Goal: Communication & Community: Ask a question

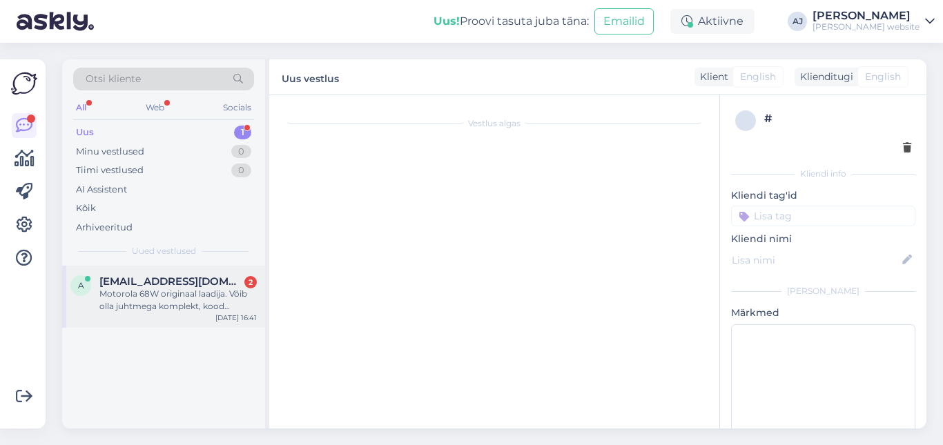
scroll to position [17, 0]
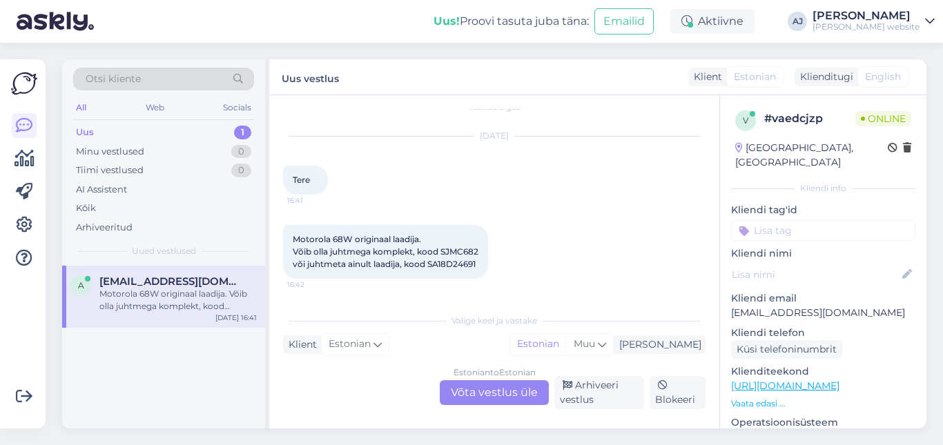
click at [489, 391] on div "Estonian to Estonian Võta vestlus üle" at bounding box center [494, 392] width 109 height 25
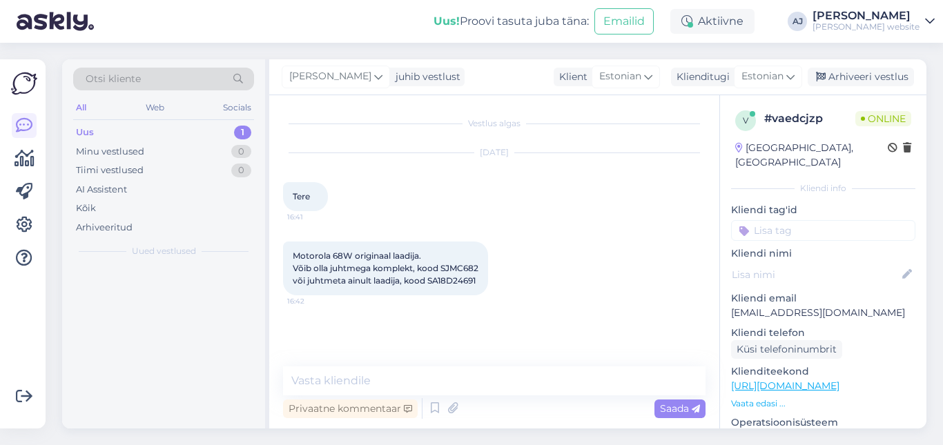
scroll to position [0, 0]
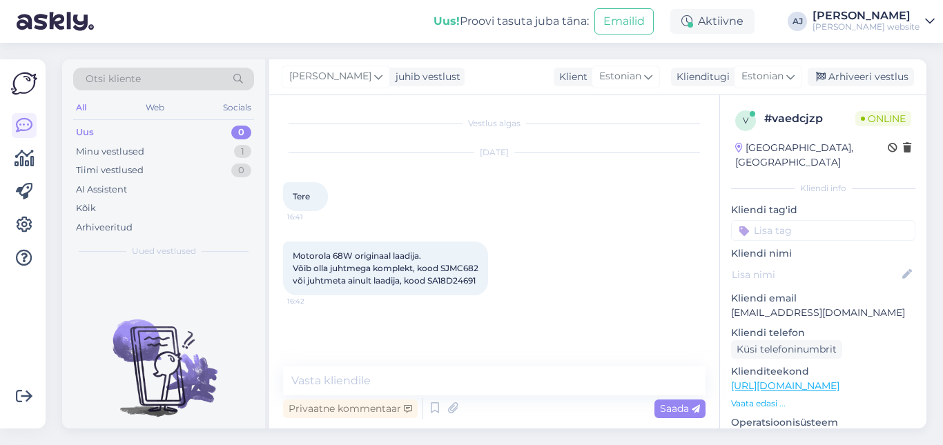
click at [465, 267] on span "Motorola 68W originaal laadija. Võib olla juhtmega komplekt, kood SJMC682 või j…" at bounding box center [386, 268] width 186 height 35
copy span "SJMC682"
click at [320, 383] on textarea at bounding box center [494, 381] width 423 height 29
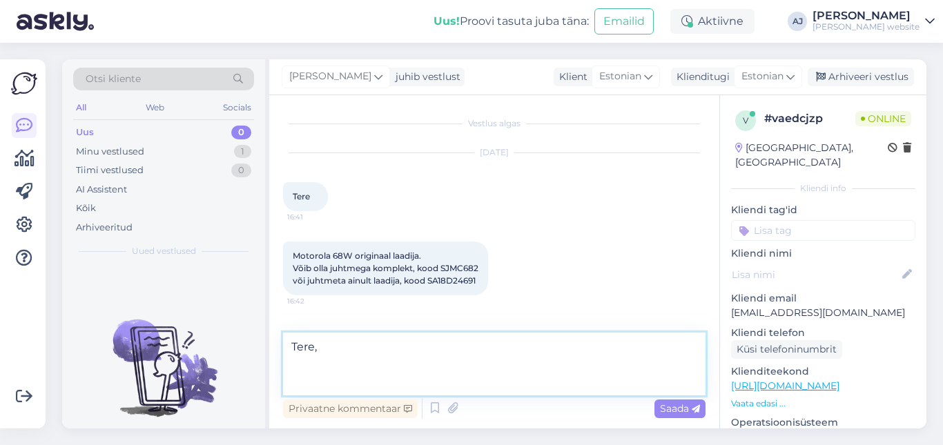
paste textarea "SJMC682"
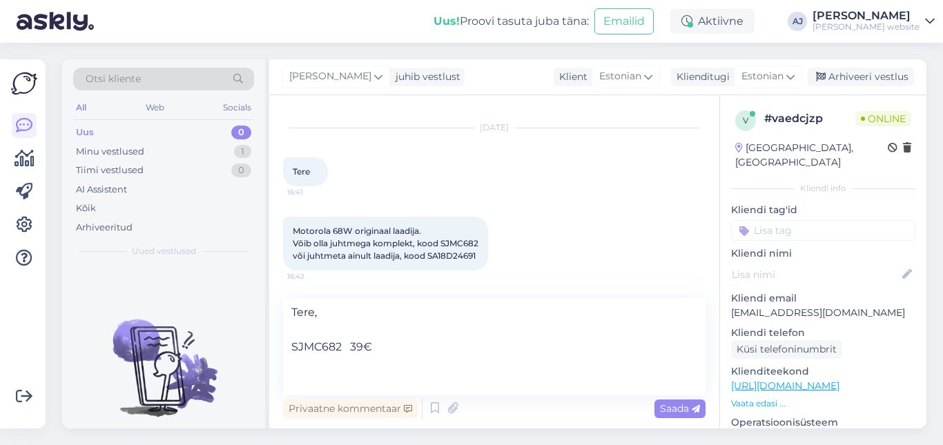
click at [447, 256] on span "Motorola 68W originaal laadija. Võib olla juhtmega komplekt, kood SJMC682 või j…" at bounding box center [386, 243] width 186 height 35
copy div "SA18D24691 16:42"
click at [338, 369] on textarea "Tere, SJMC682 39€" at bounding box center [494, 346] width 423 height 97
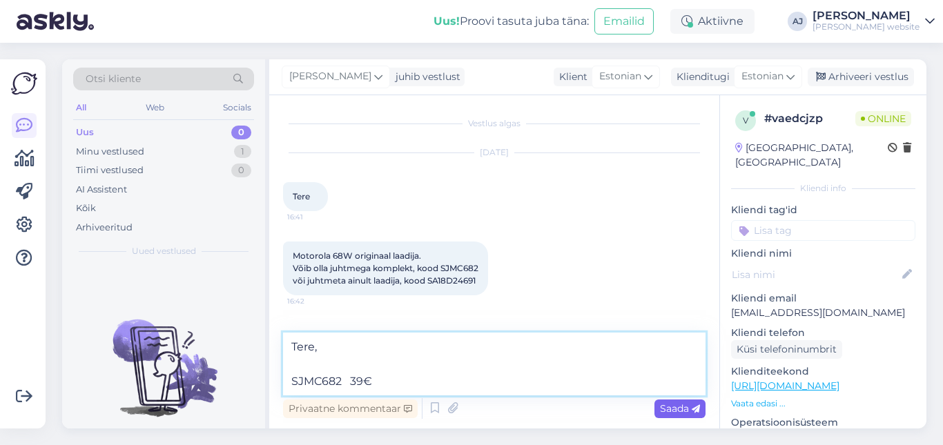
type textarea "Tere, SJMC682 39€"
click at [681, 409] on span "Saada" at bounding box center [680, 409] width 40 height 12
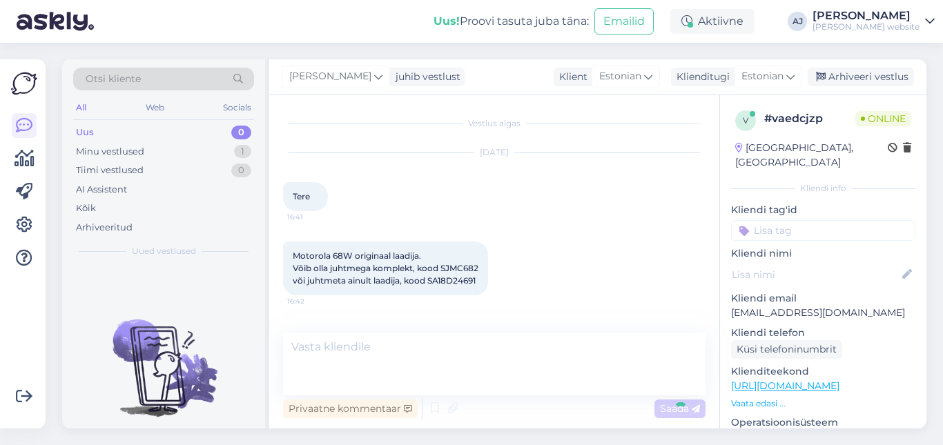
scroll to position [41, 0]
